Goal: Register for event/course

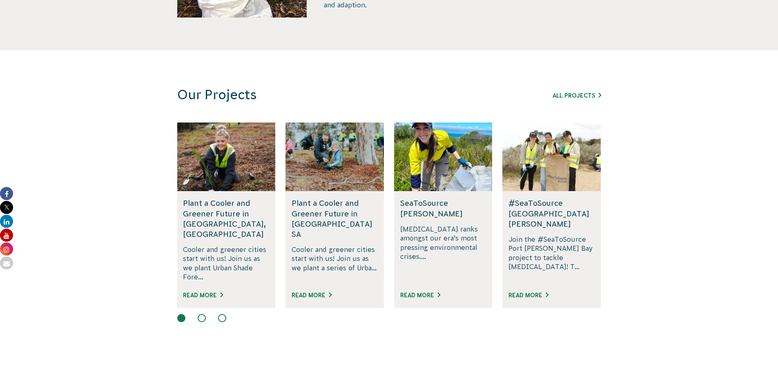
scroll to position [449, 0]
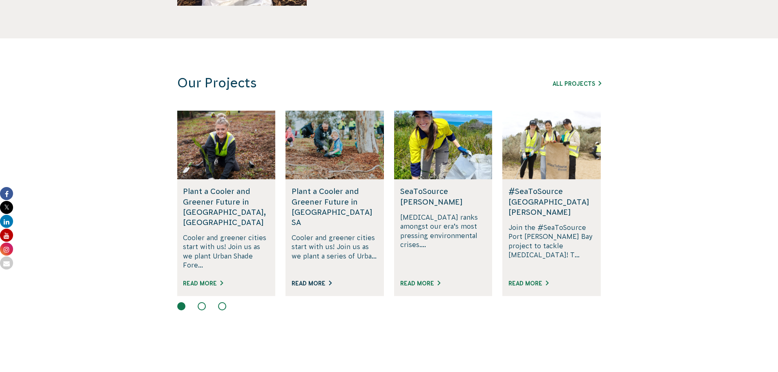
click at [324, 280] on link "Read More" at bounding box center [311, 283] width 40 height 7
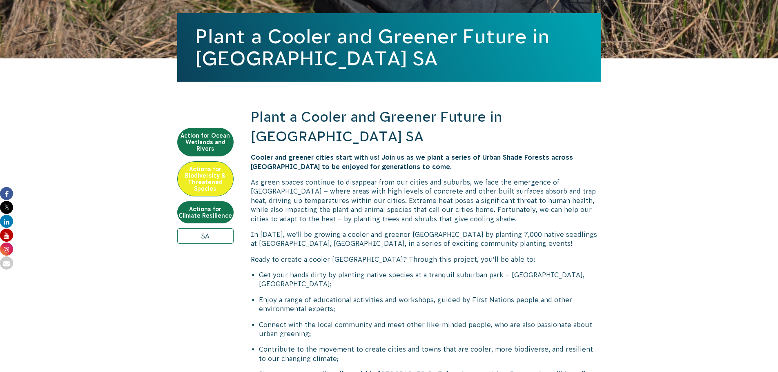
scroll to position [204, 0]
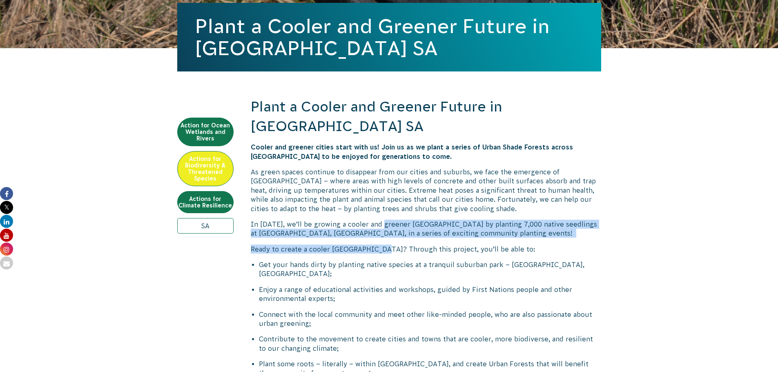
drag, startPoint x: 381, startPoint y: 222, endPoint x: 384, endPoint y: 239, distance: 16.9
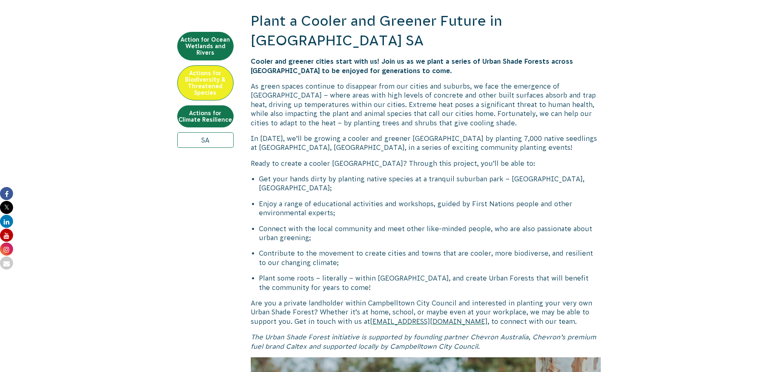
scroll to position [408, 0]
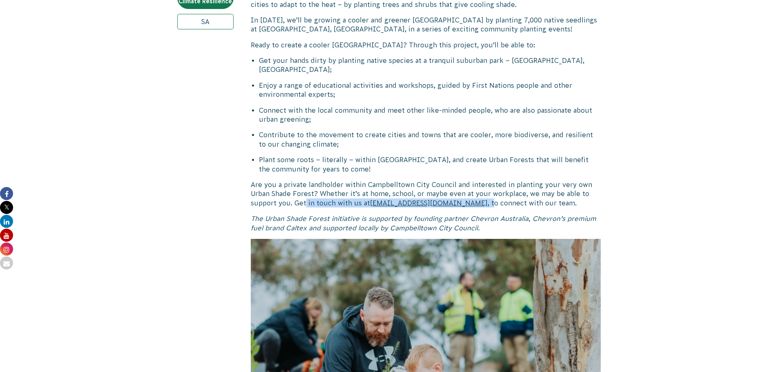
drag, startPoint x: 306, startPoint y: 203, endPoint x: 429, endPoint y: 206, distance: 122.9
click at [429, 206] on p "Are you a private landholder within Campbelltown City Council and interested in…" at bounding box center [426, 193] width 350 height 27
click at [487, 206] on span ", to connect with our team." at bounding box center [531, 202] width 89 height 7
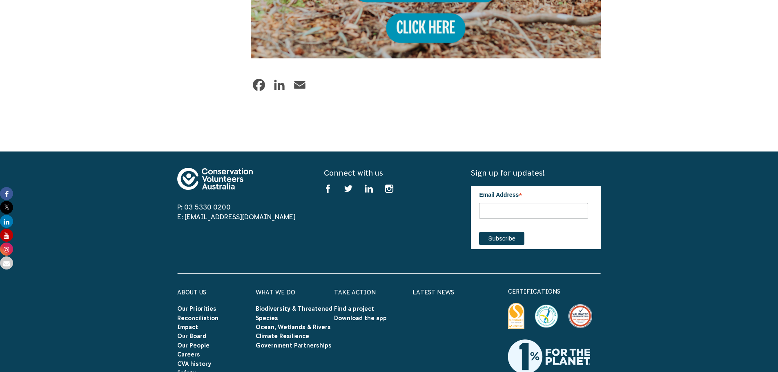
scroll to position [776, 0]
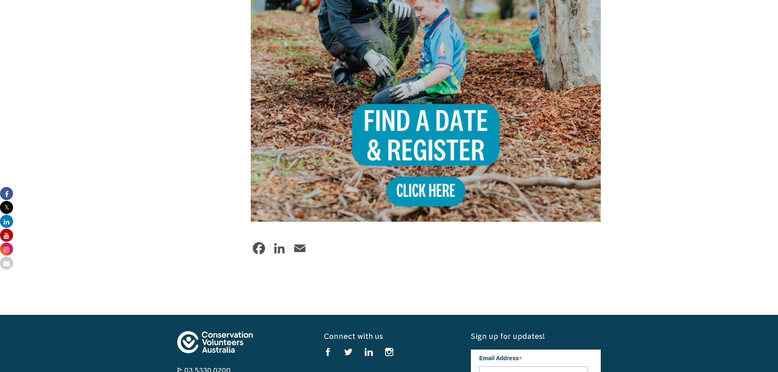
click at [450, 153] on img at bounding box center [426, 46] width 350 height 350
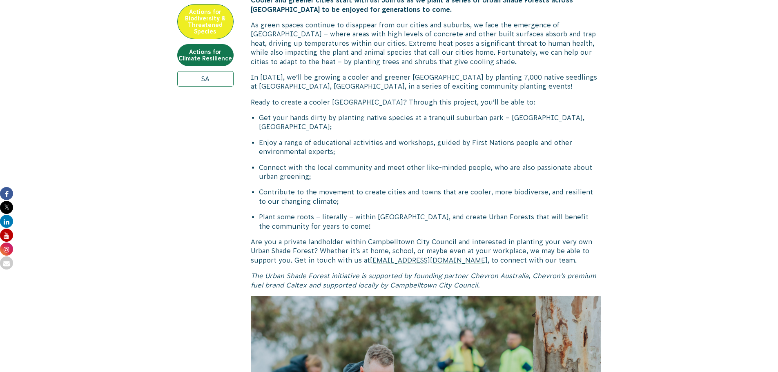
scroll to position [204, 0]
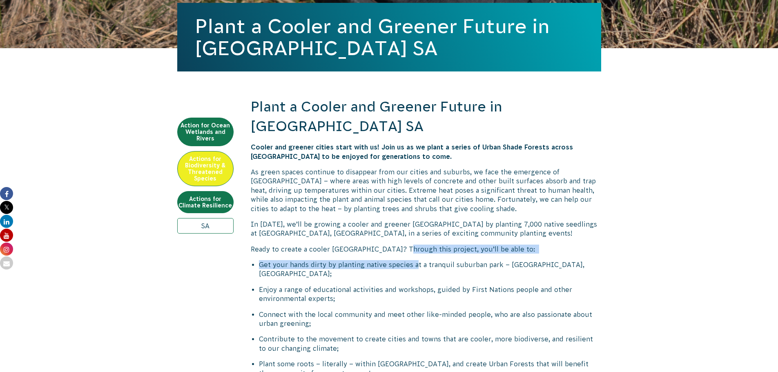
drag, startPoint x: 407, startPoint y: 247, endPoint x: 415, endPoint y: 269, distance: 23.5
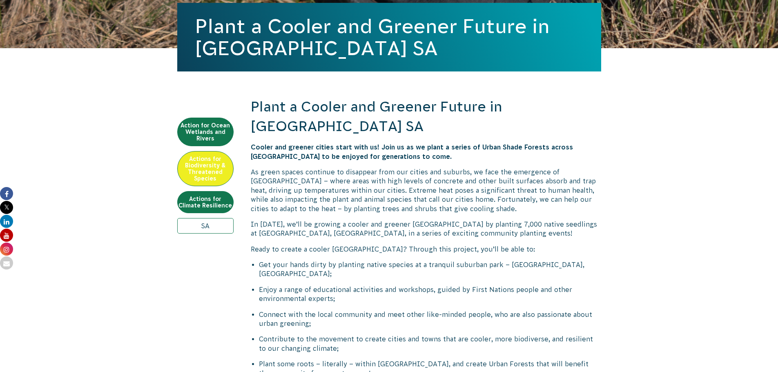
click at [420, 270] on li "Get your hands dirty by planting native species at a tranquil suburban park – R…" at bounding box center [430, 269] width 342 height 18
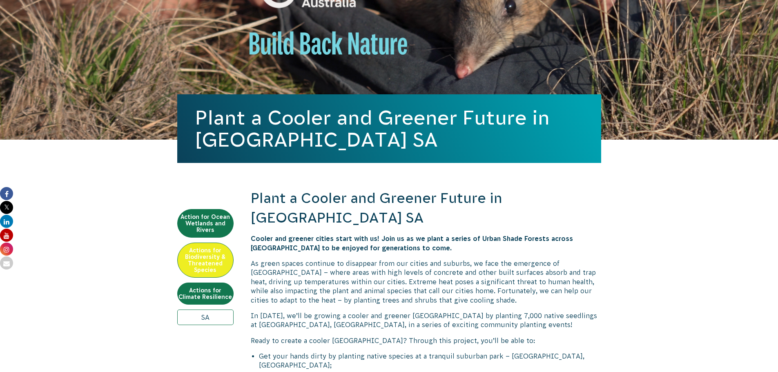
scroll to position [245, 0]
